Goal: Task Accomplishment & Management: Use online tool/utility

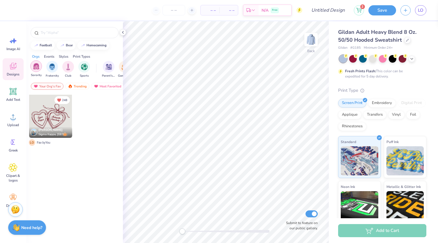
click at [41, 65] on div "filter for Sorority" at bounding box center [36, 66] width 12 height 12
click at [48, 87] on div "Your Org's Fav" at bounding box center [47, 86] width 33 height 7
click at [77, 88] on div "Trending" at bounding box center [77, 86] width 24 height 7
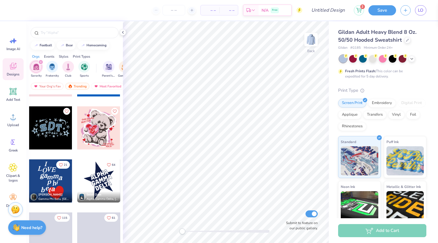
scroll to position [2800, 0]
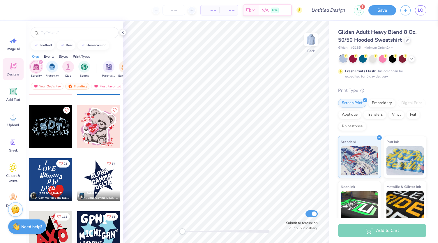
click at [27, 224] on strong "Need help?" at bounding box center [31, 227] width 21 height 6
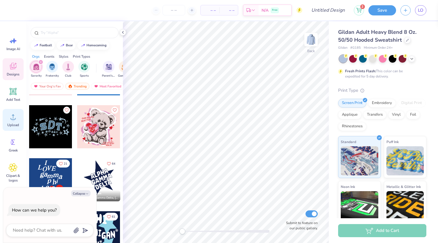
click at [16, 122] on div "Upload" at bounding box center [13, 120] width 21 height 22
click at [87, 193] on icon "button" at bounding box center [86, 193] width 3 height 3
type textarea "x"
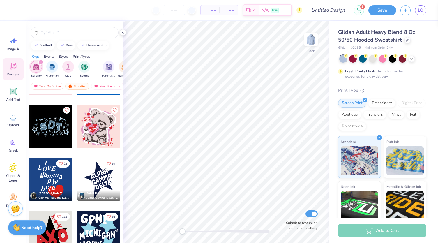
click at [14, 212] on img at bounding box center [15, 208] width 9 height 9
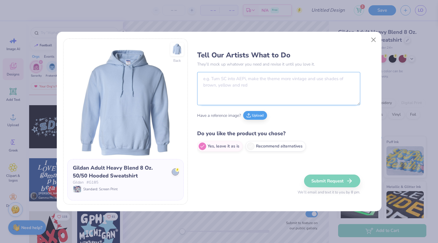
click at [222, 79] on textarea at bounding box center [278, 88] width 163 height 33
click at [253, 117] on button "Upload" at bounding box center [255, 114] width 24 height 9
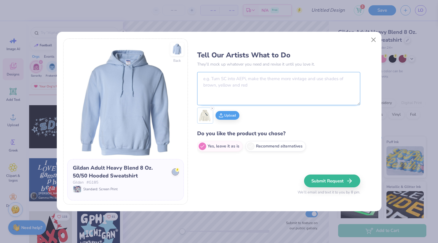
click at [214, 80] on textarea at bounding box center [278, 88] width 163 height 33
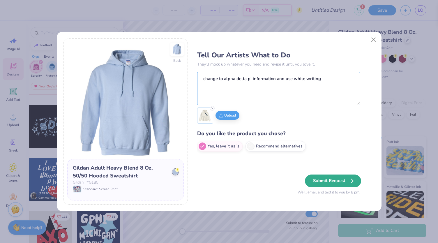
type textarea "change to alpha delta pi information and use white writing"
click at [332, 182] on button "Submit Request" at bounding box center [333, 181] width 56 height 13
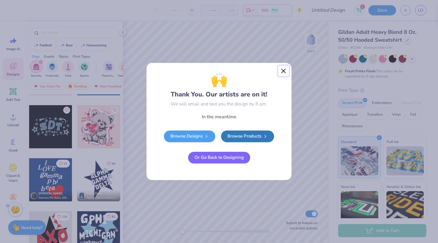
click at [284, 68] on button "Close" at bounding box center [283, 71] width 11 height 11
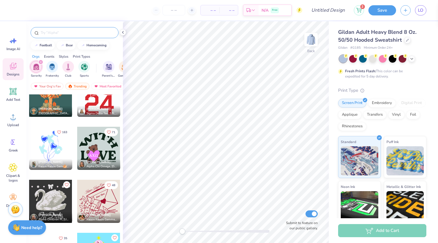
scroll to position [2990, 0]
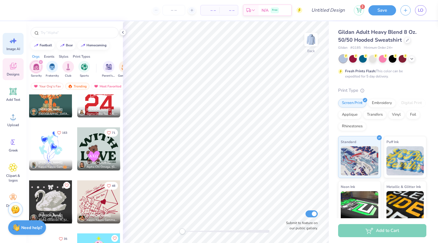
click at [15, 40] on icon at bounding box center [14, 40] width 5 height 5
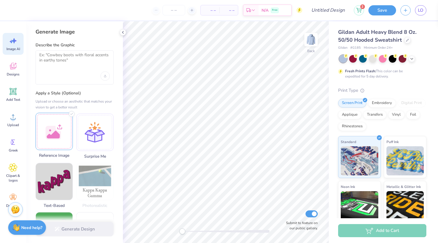
click at [65, 134] on div at bounding box center [54, 131] width 37 height 37
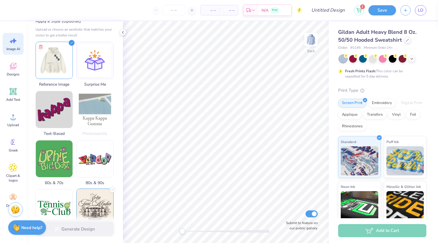
scroll to position [71, 0]
click at [94, 59] on div at bounding box center [94, 59] width 37 height 37
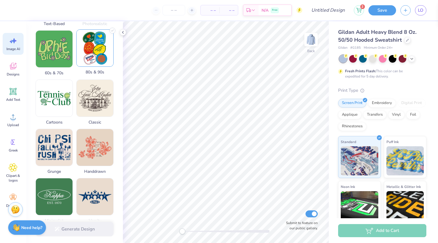
scroll to position [182, 0]
click at [79, 226] on div "Generate Design" at bounding box center [74, 229] width 97 height 28
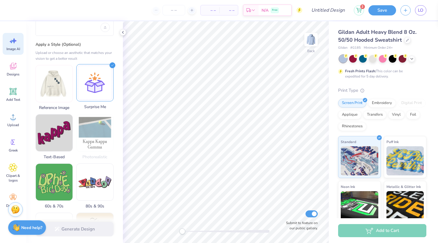
scroll to position [47, 0]
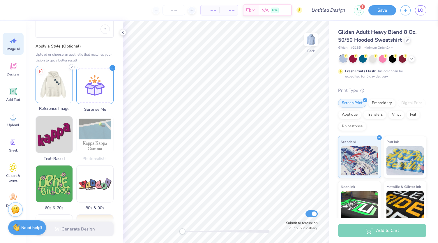
click at [66, 92] on img at bounding box center [54, 84] width 37 height 37
click at [76, 231] on div "Generate Design" at bounding box center [74, 229] width 97 height 28
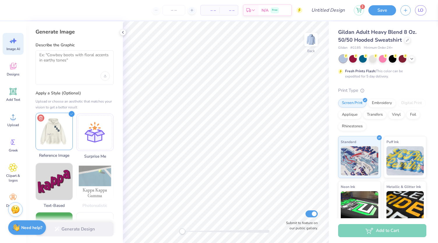
click at [41, 118] on icon at bounding box center [40, 117] width 7 height 7
